Goal: Navigation & Orientation: Find specific page/section

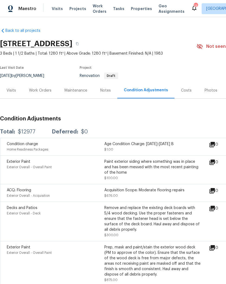
click at [104, 94] on div "Notes" at bounding box center [106, 90] width 24 height 16
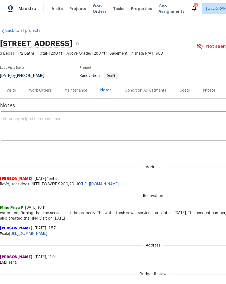
click at [46, 88] on div "Work Orders" at bounding box center [40, 90] width 23 height 5
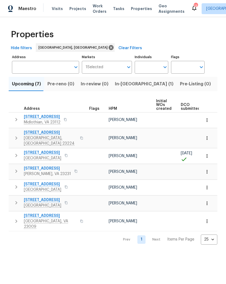
click at [126, 87] on span "In-reno (1)" at bounding box center [144, 84] width 59 height 8
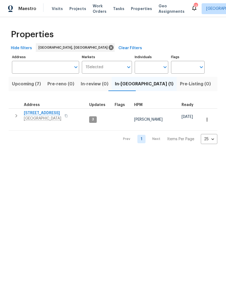
click at [46, 120] on span "Richmond, VA 23227" at bounding box center [42, 118] width 37 height 5
click at [26, 87] on span "Upcoming (7)" at bounding box center [26, 84] width 29 height 8
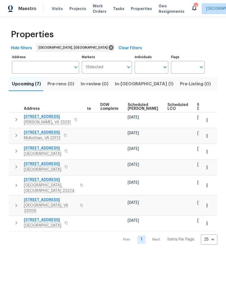
scroll to position [0, 136]
click at [198, 108] on span "Ready Date" at bounding box center [204, 107] width 12 height 8
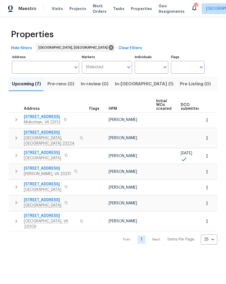
click at [194, 7] on div "13" at bounding box center [196, 5] width 4 height 5
click at [194, 8] on div "13" at bounding box center [196, 5] width 4 height 5
click at [194, 7] on div "13" at bounding box center [196, 5] width 4 height 5
click at [194, 5] on div "13" at bounding box center [196, 5] width 4 height 5
click at [191, 5] on icon at bounding box center [194, 8] width 7 height 7
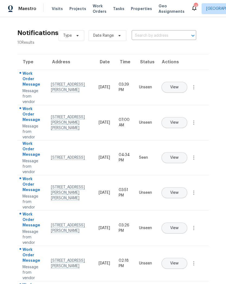
click at [179, 85] on span "View" at bounding box center [174, 87] width 8 height 4
click at [187, 117] on button "View" at bounding box center [175, 122] width 26 height 11
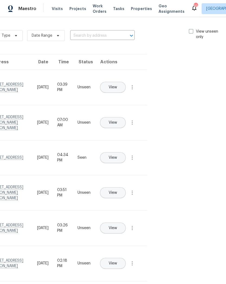
scroll to position [0, 61]
click at [194, 31] on label "View unseen only" at bounding box center [209, 34] width 38 height 11
click at [193, 31] on input "View unseen only" at bounding box center [192, 31] width 4 height 4
checkbox input "true"
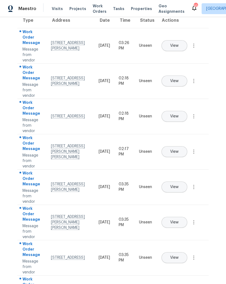
scroll to position [42, 0]
click at [187, 216] on button "View" at bounding box center [175, 221] width 26 height 11
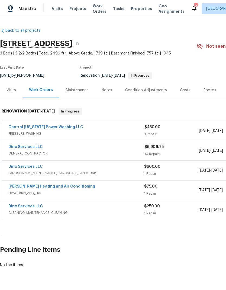
click at [26, 194] on span "HVAC, BRN_AND_LRR" at bounding box center [76, 192] width 136 height 5
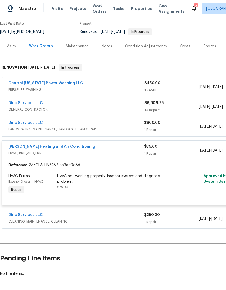
scroll to position [44, 0]
click at [21, 148] on link "Mayer Heating and Air Conditioning" at bounding box center [51, 147] width 87 height 4
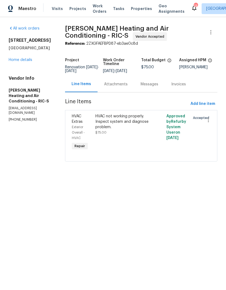
click at [114, 85] on div "Attachments" at bounding box center [116, 84] width 24 height 5
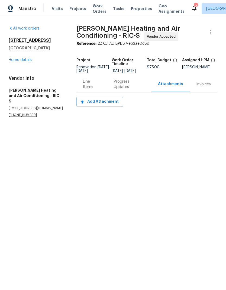
click at [129, 89] on div "Progress Updates" at bounding box center [129, 84] width 31 height 11
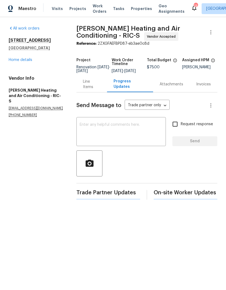
click at [148, 142] on textarea at bounding box center [121, 132] width 83 height 19
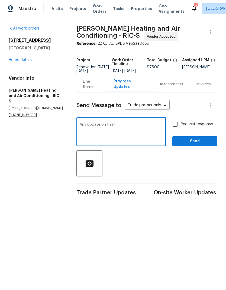
type textarea "Any update on this?"
click at [176, 130] on input "Request response" at bounding box center [175, 124] width 11 height 11
checkbox input "true"
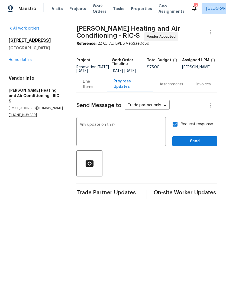
click at [199, 145] on span "Send" at bounding box center [195, 141] width 36 height 7
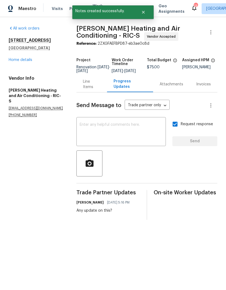
click at [11, 59] on link "Home details" at bounding box center [21, 60] width 24 height 4
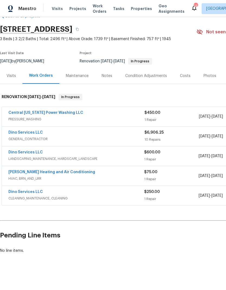
scroll to position [14, 0]
click at [13, 114] on link "Central Virginia Power Washing LLC" at bounding box center [45, 113] width 75 height 4
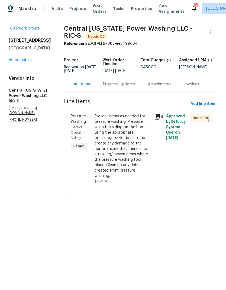
click at [155, 117] on icon at bounding box center [157, 116] width 5 height 5
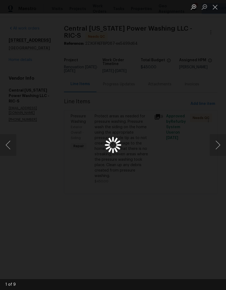
click at [219, 143] on button "Next image" at bounding box center [218, 145] width 16 height 22
click at [8, 148] on button "Previous image" at bounding box center [8, 145] width 16 height 22
click at [210, 5] on button "Close lightbox" at bounding box center [215, 6] width 11 height 9
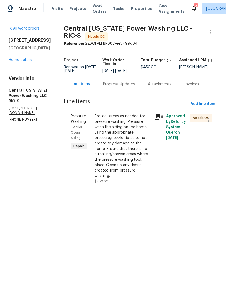
click at [156, 116] on icon at bounding box center [157, 116] width 5 height 5
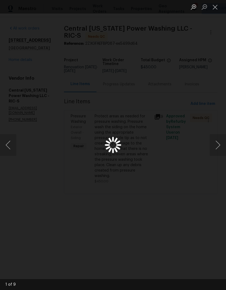
click at [218, 147] on button "Next image" at bounding box center [218, 145] width 16 height 22
click at [215, 143] on button "Next image" at bounding box center [218, 145] width 16 height 22
click at [206, 144] on div "Lightbox" at bounding box center [113, 145] width 226 height 290
click at [210, 145] on div "Lightbox" at bounding box center [113, 145] width 226 height 290
click at [217, 145] on button "Next image" at bounding box center [218, 145] width 16 height 22
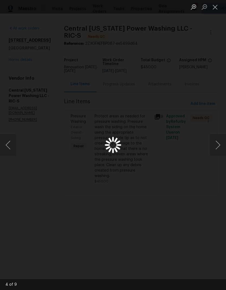
click at [219, 142] on button "Next image" at bounding box center [218, 145] width 16 height 22
click at [218, 142] on button "Next image" at bounding box center [218, 145] width 16 height 22
click at [215, 8] on button "Close lightbox" at bounding box center [215, 6] width 11 height 9
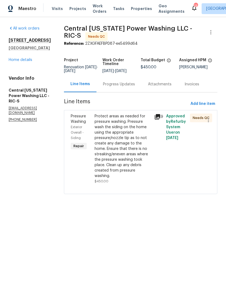
click at [156, 114] on icon at bounding box center [157, 116] width 5 height 5
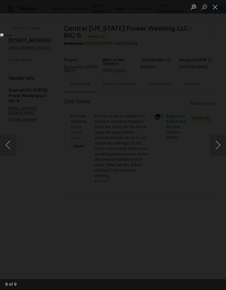
click at [219, 147] on button "Next image" at bounding box center [218, 145] width 16 height 22
click at [219, 148] on button "Next image" at bounding box center [218, 145] width 16 height 22
click at [216, 149] on button "Next image" at bounding box center [218, 145] width 16 height 22
click at [215, 152] on button "Next image" at bounding box center [218, 145] width 16 height 22
click at [217, 152] on button "Next image" at bounding box center [218, 145] width 16 height 22
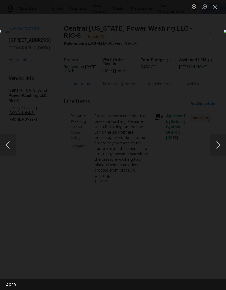
click at [220, 145] on button "Next image" at bounding box center [218, 145] width 16 height 22
click at [215, 9] on button "Close lightbox" at bounding box center [215, 6] width 11 height 9
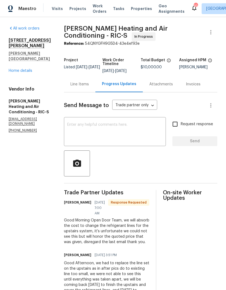
scroll to position [-1, 0]
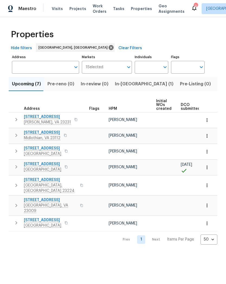
click at [218, 80] on span "Listed (25)" at bounding box center [229, 84] width 23 height 8
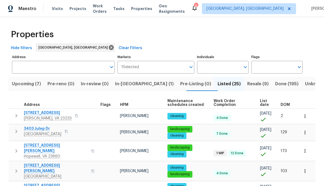
click at [226, 85] on span "Resale (9)" at bounding box center [257, 84] width 21 height 8
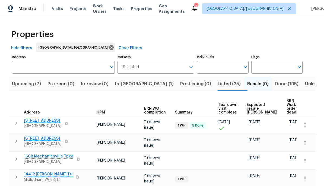
scroll to position [0, 17]
click at [218, 80] on span "Listed (25)" at bounding box center [229, 84] width 23 height 8
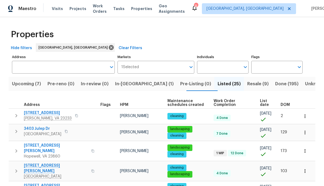
click at [226, 105] on span "DOM" at bounding box center [285, 105] width 9 height 4
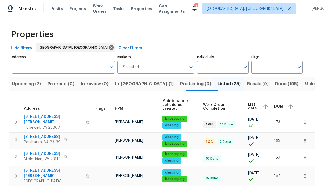
click at [226, 105] on span "DOM" at bounding box center [278, 106] width 9 height 4
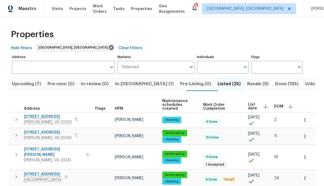
click at [86, 153] on icon "button" at bounding box center [87, 154] width 3 height 3
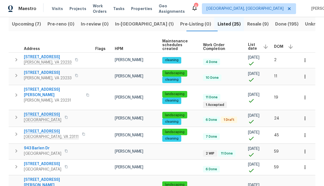
scroll to position [60, 0]
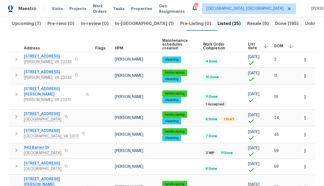
click at [69, 113] on button "button" at bounding box center [66, 117] width 7 height 8
click at [226, 46] on div "DOM" at bounding box center [284, 46] width 21 height 8
